Goal: Task Accomplishment & Management: Manage account settings

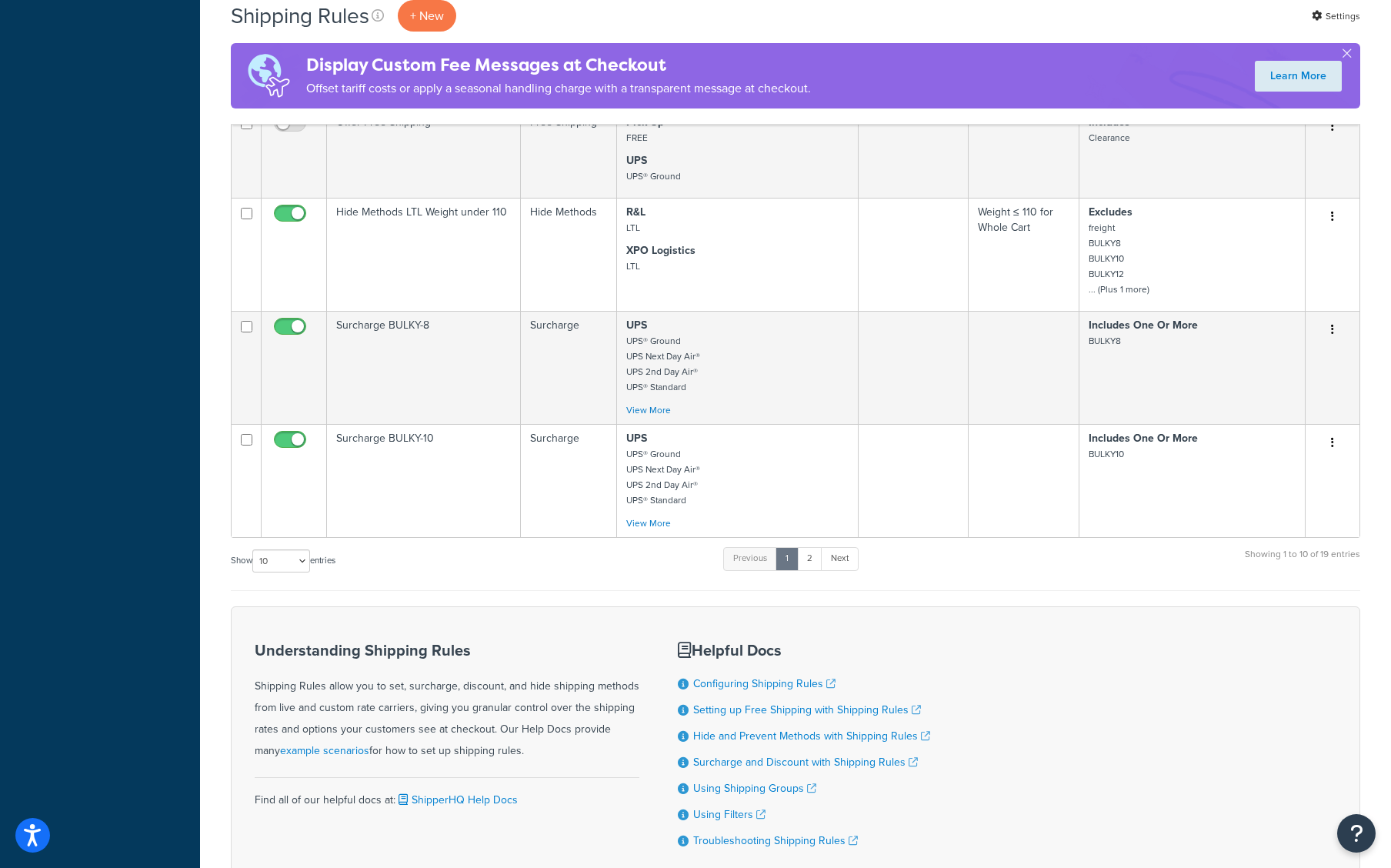
scroll to position [1045, 0]
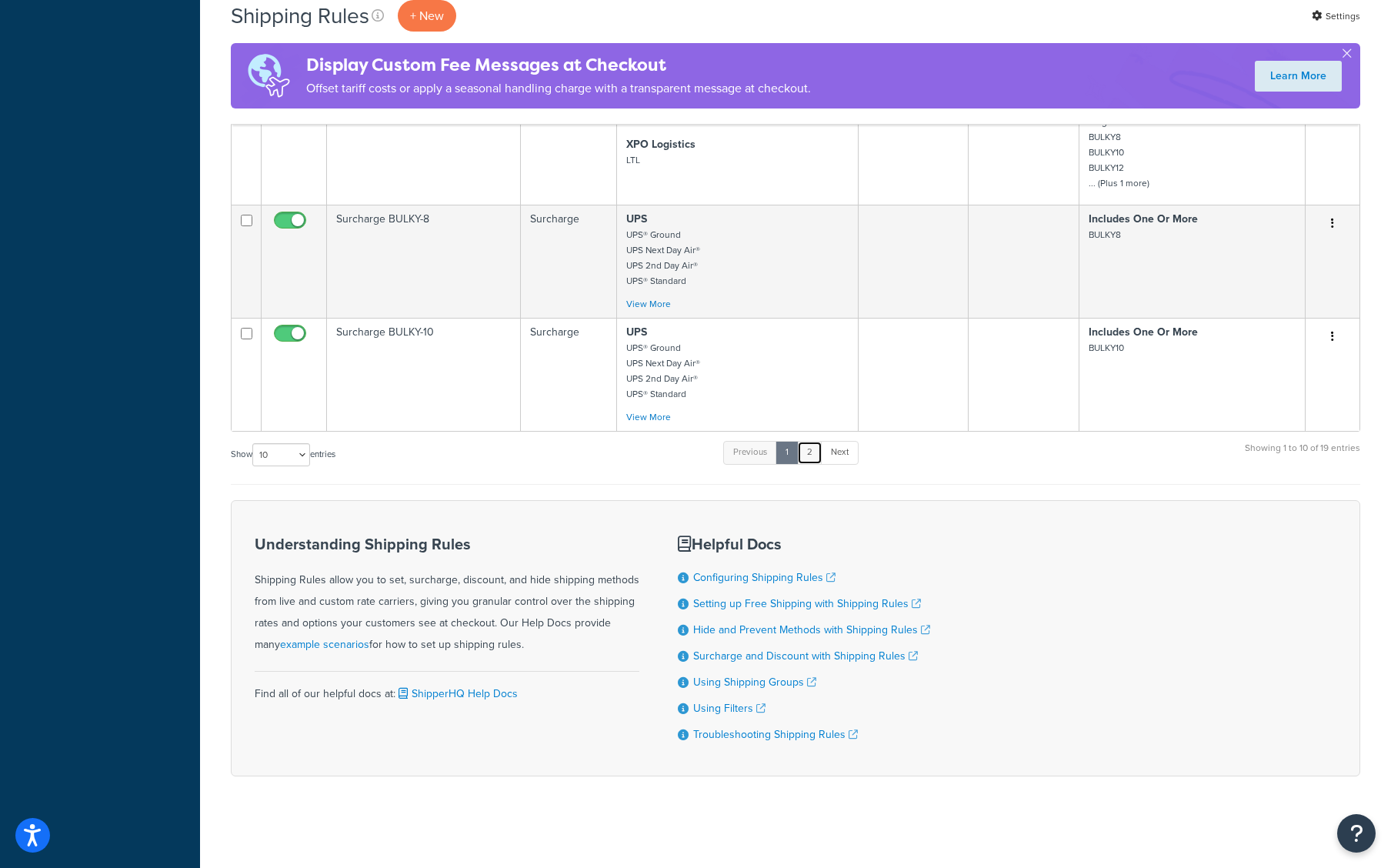
click at [812, 460] on link "2" at bounding box center [809, 452] width 25 height 23
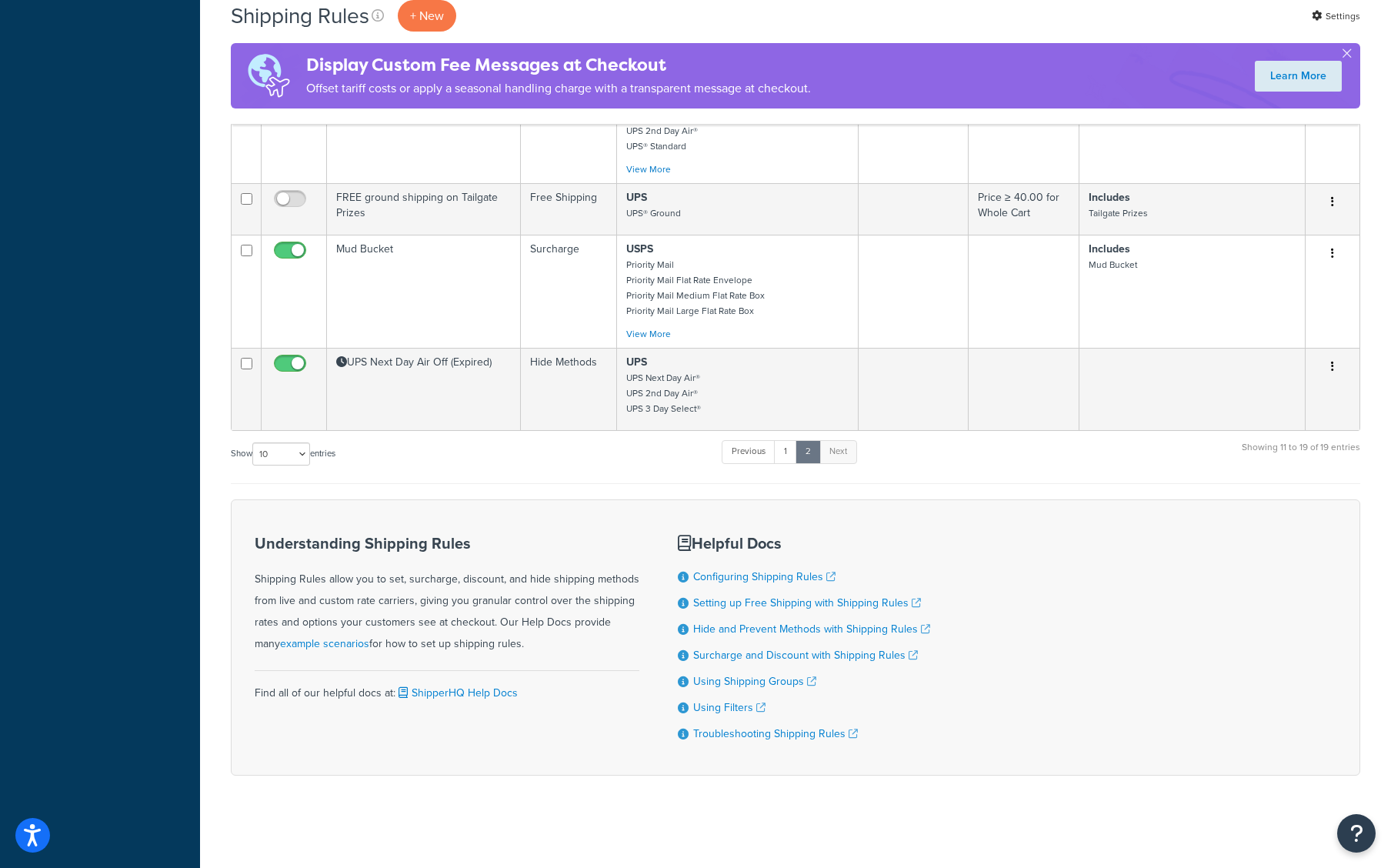
scroll to position [786, 0]
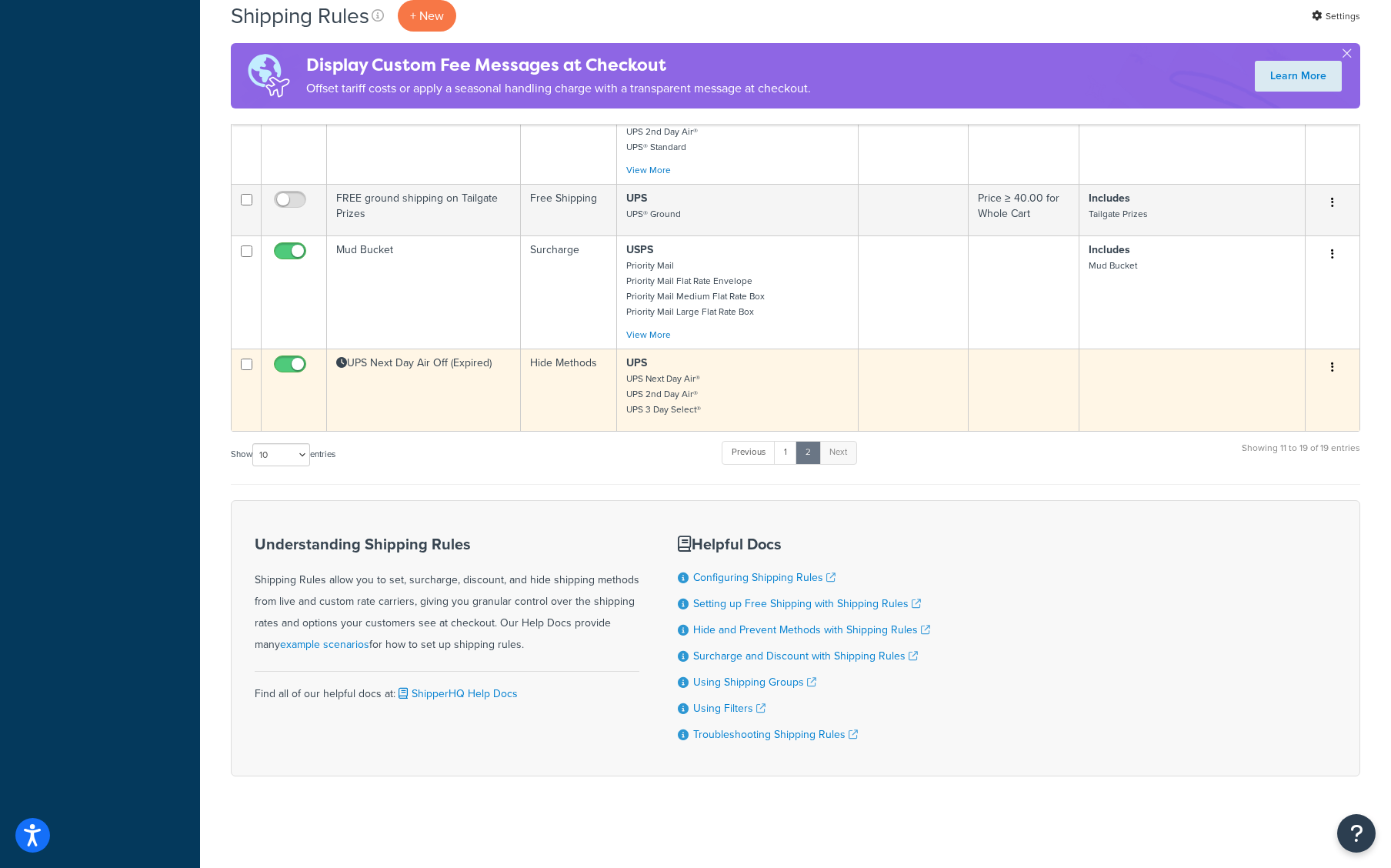
click at [466, 403] on td "UPS Next Day Air Off (Expired)" at bounding box center [424, 390] width 194 height 82
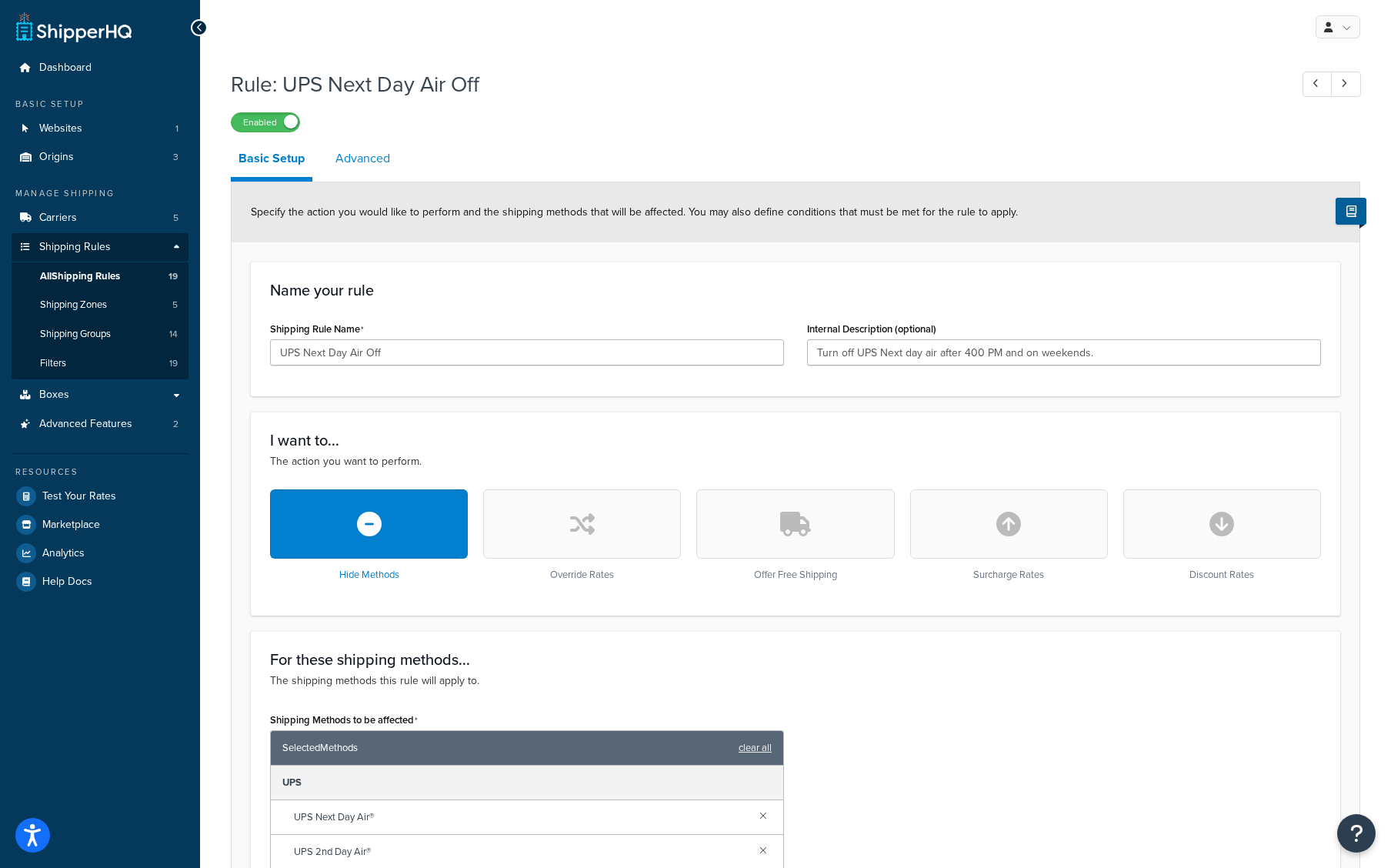
click at [350, 167] on link "Advanced" at bounding box center [363, 158] width 70 height 37
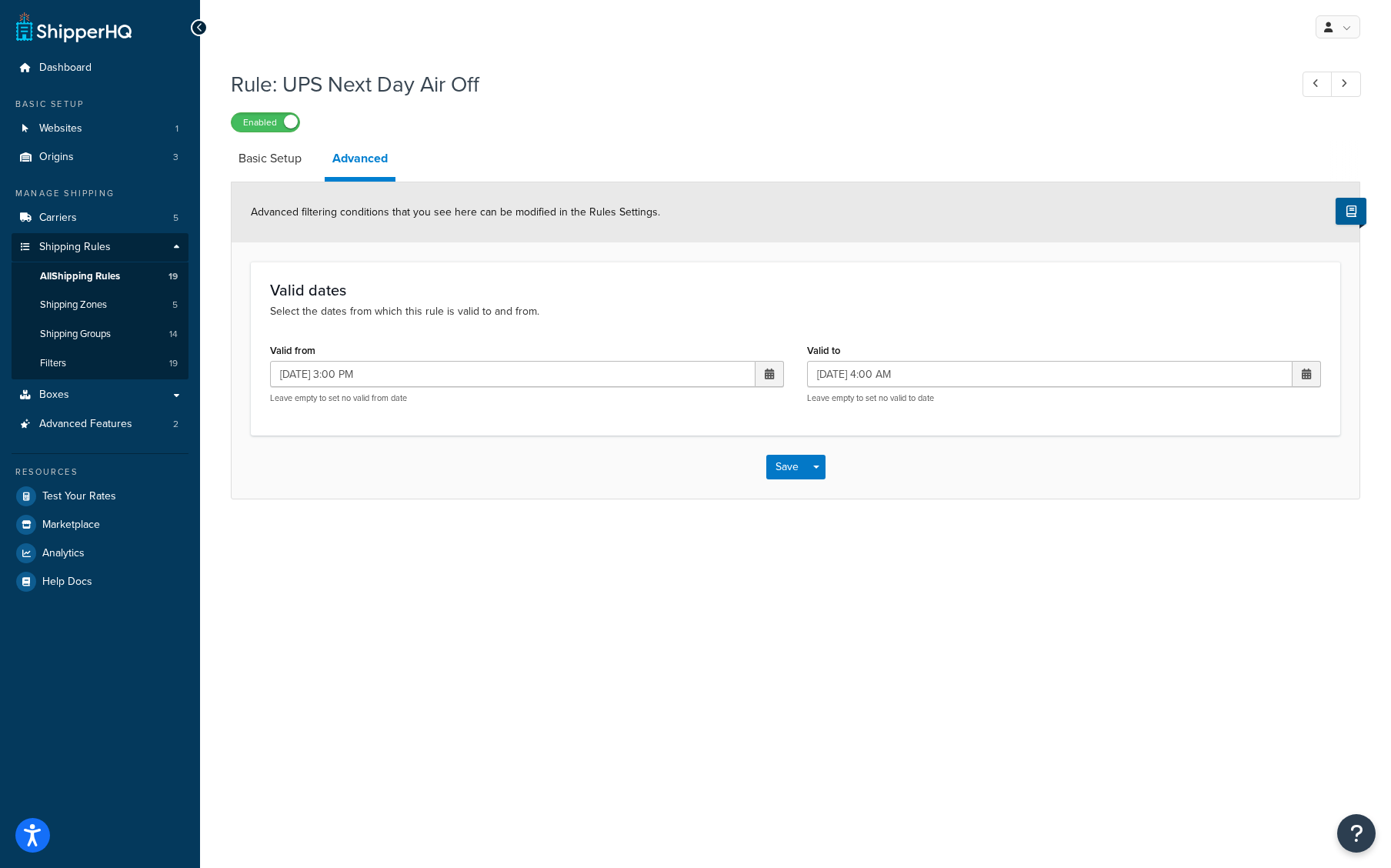
click at [765, 373] on span at bounding box center [769, 374] width 9 height 11
click at [631, 475] on td "8" at bounding box center [634, 473] width 26 height 23
type input "[DATE] 3:00 PM"
click at [1298, 369] on span at bounding box center [1307, 374] width 29 height 26
click at [1201, 477] on td "9" at bounding box center [1198, 473] width 26 height 23
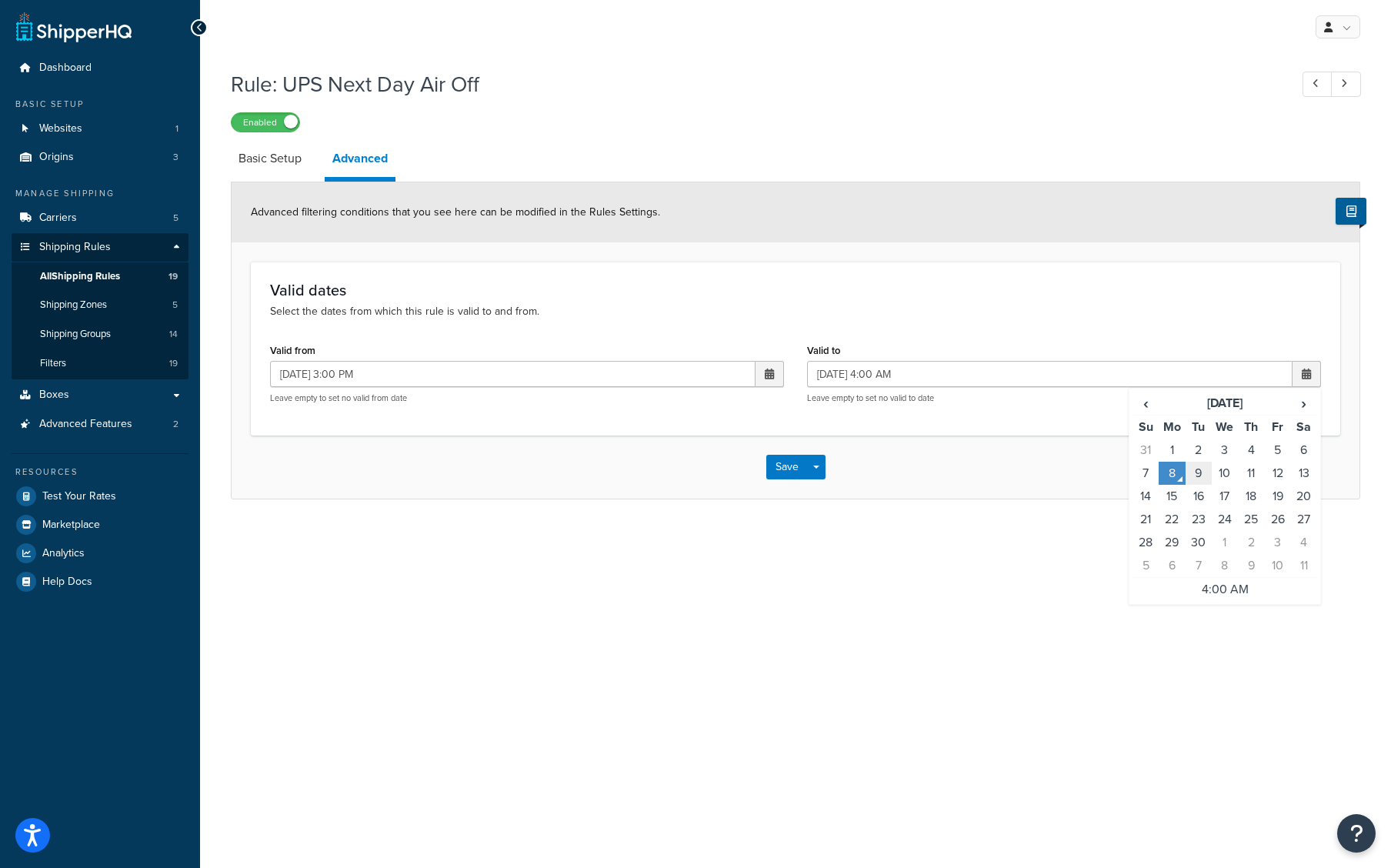
type input "[DATE] 4:00 AM"
click at [780, 468] on button "Save" at bounding box center [787, 468] width 41 height 25
